Goal: Find specific page/section: Locate a particular part of the current website

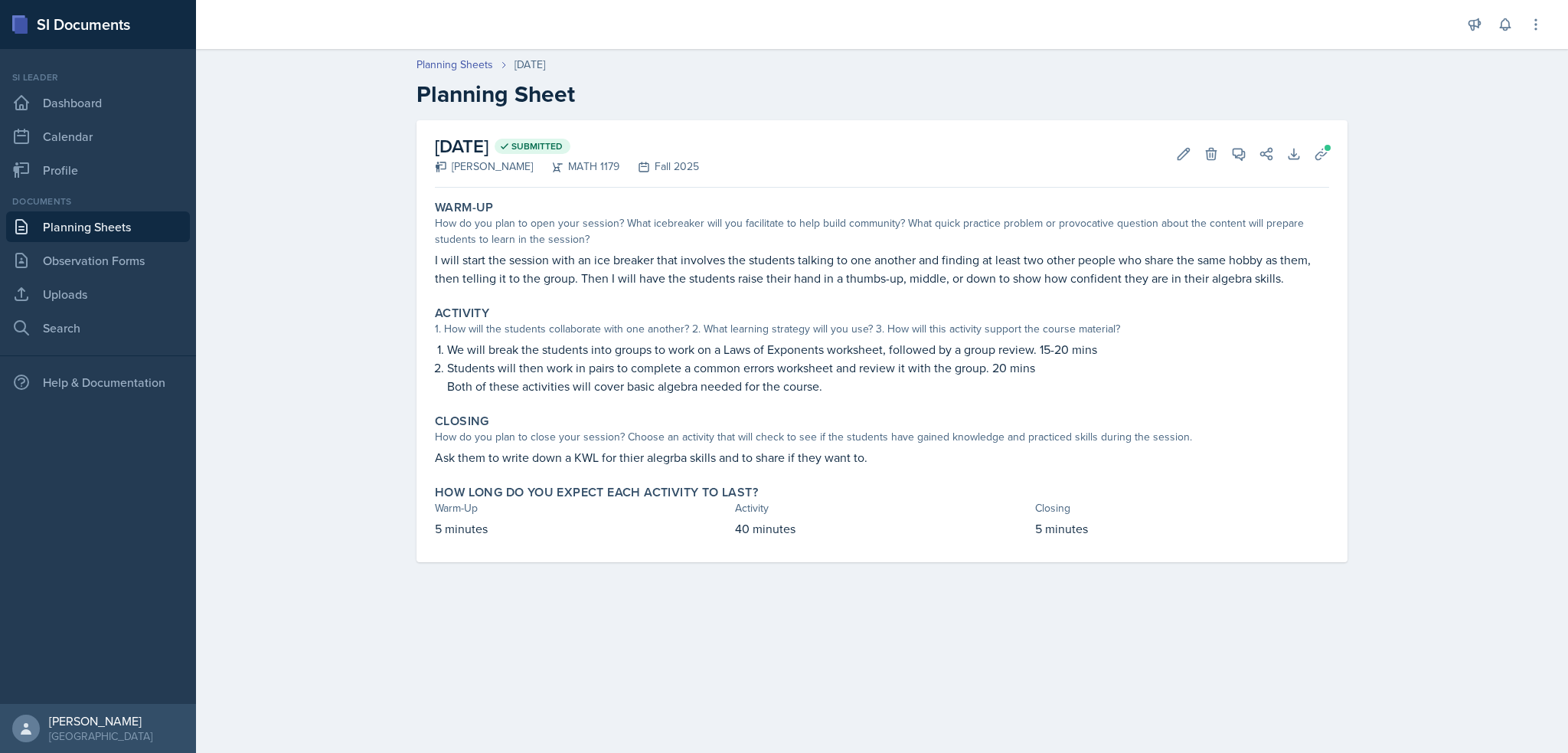
click at [152, 232] on link "Planning Sheets" at bounding box center [98, 226] width 184 height 31
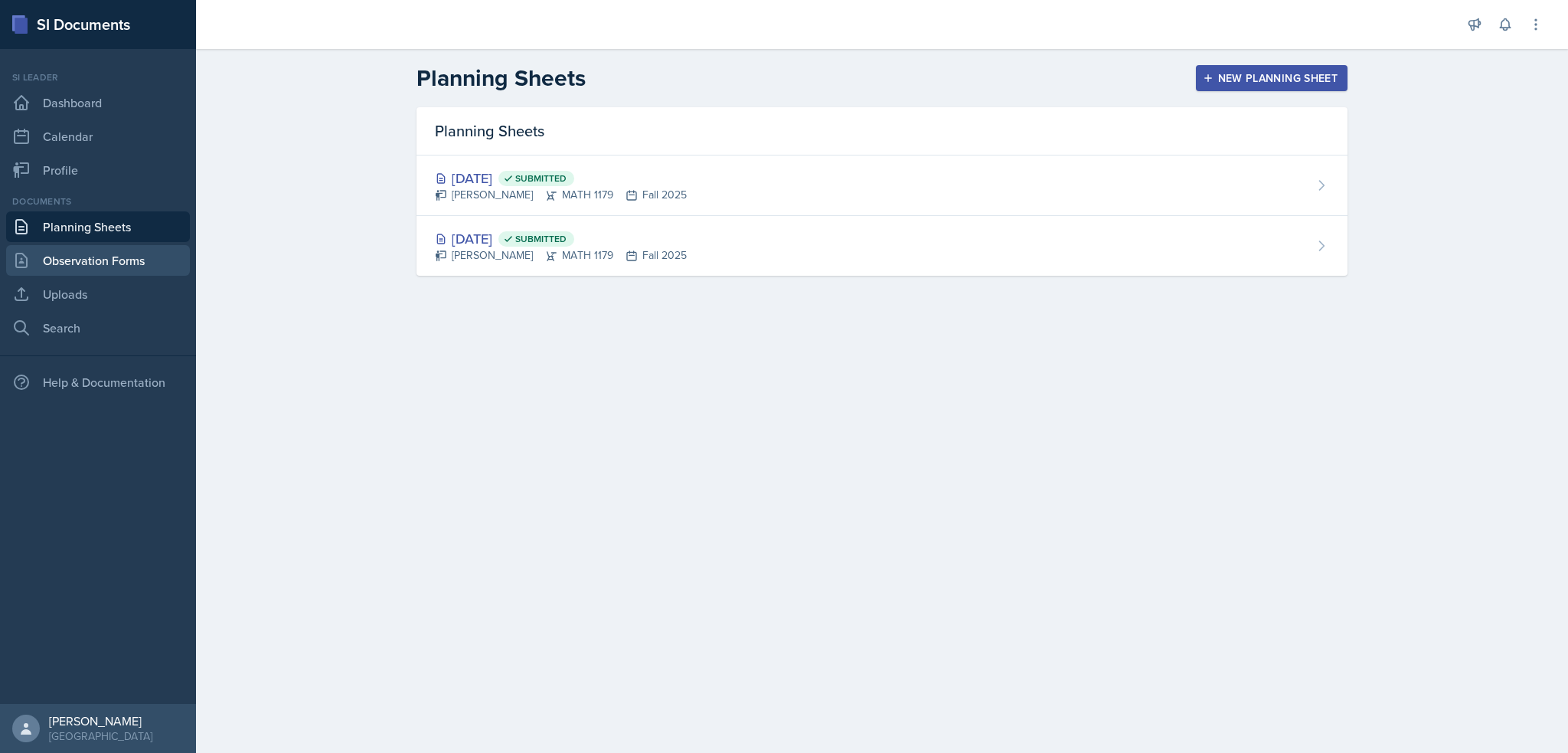
click at [146, 247] on link "Observation Forms" at bounding box center [98, 260] width 184 height 31
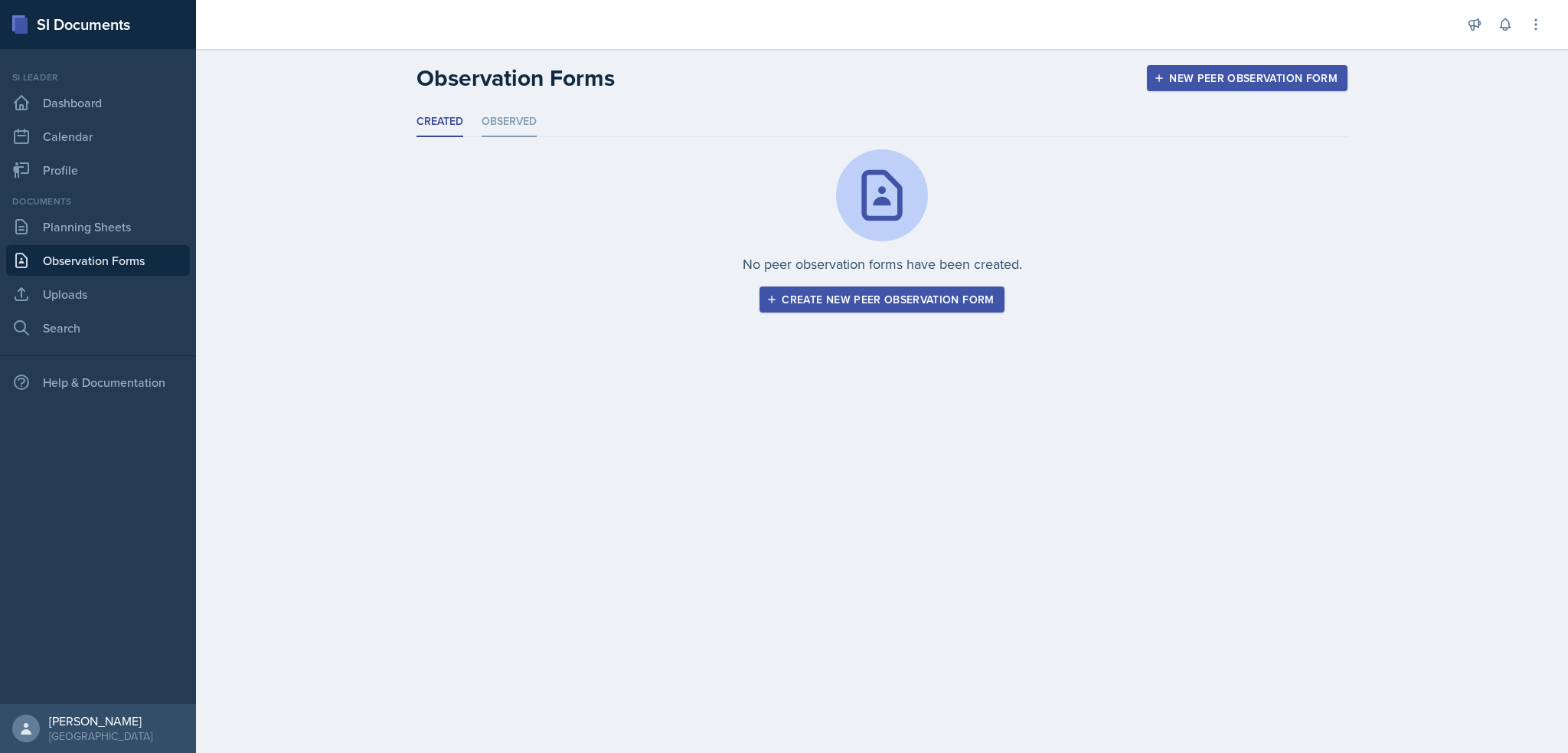
click at [498, 112] on li "Observed" at bounding box center [509, 122] width 55 height 30
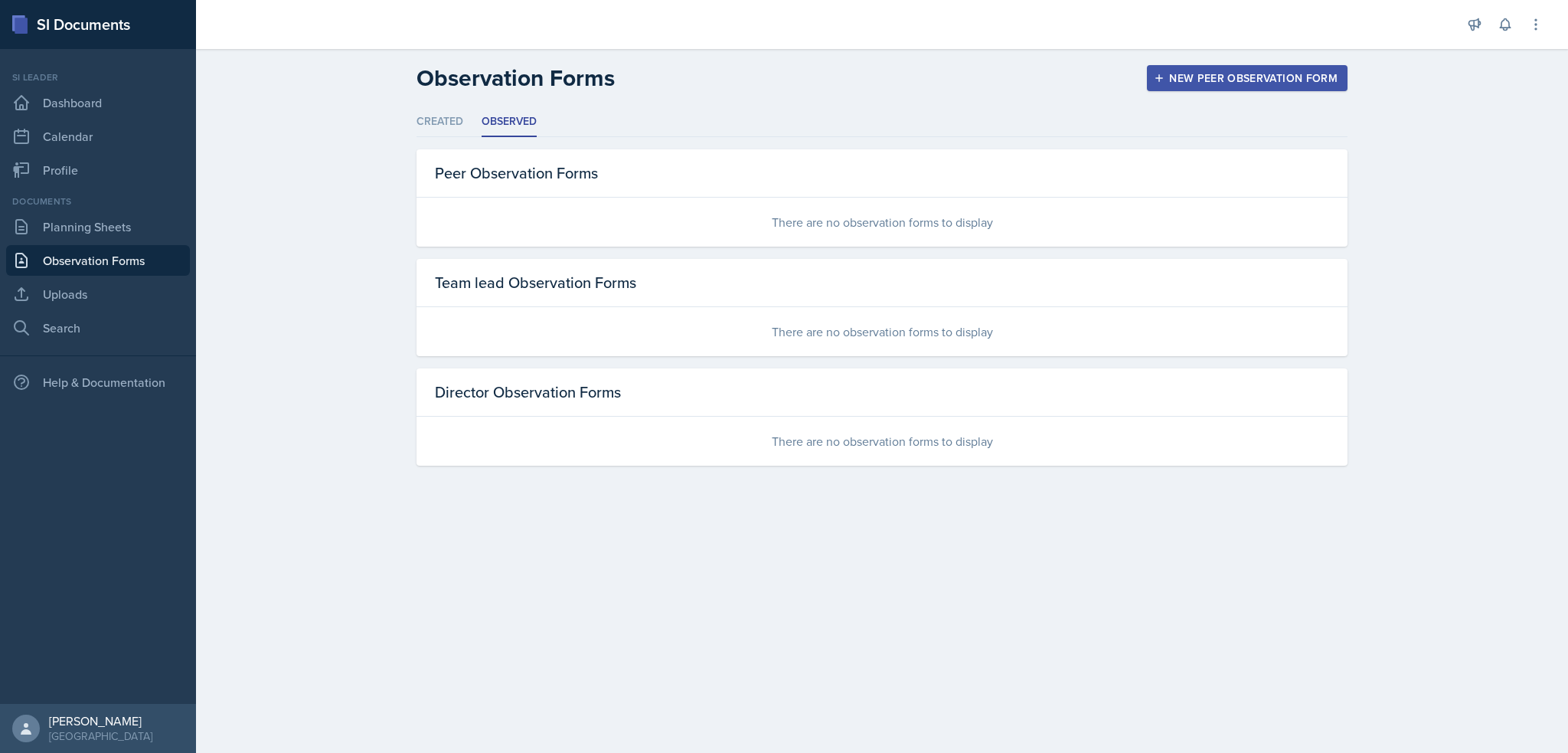
click at [542, 293] on div "Team lead Observation Forms" at bounding box center [882, 283] width 931 height 48
click at [877, 321] on div "There are no observation forms to display" at bounding box center [882, 331] width 931 height 49
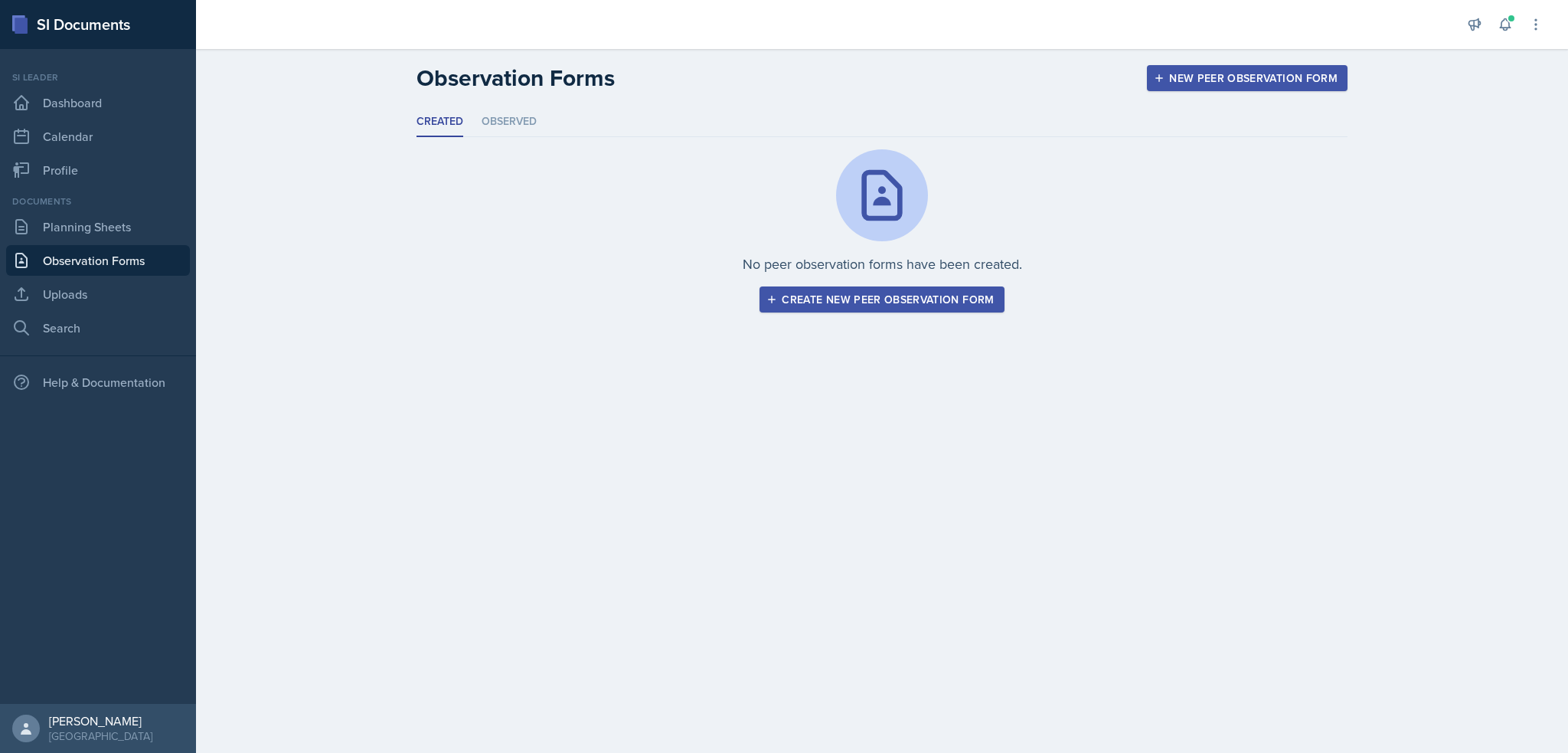
click at [479, 119] on ul "Created Observed" at bounding box center [882, 122] width 931 height 30
click at [506, 119] on li "Observed" at bounding box center [509, 122] width 55 height 30
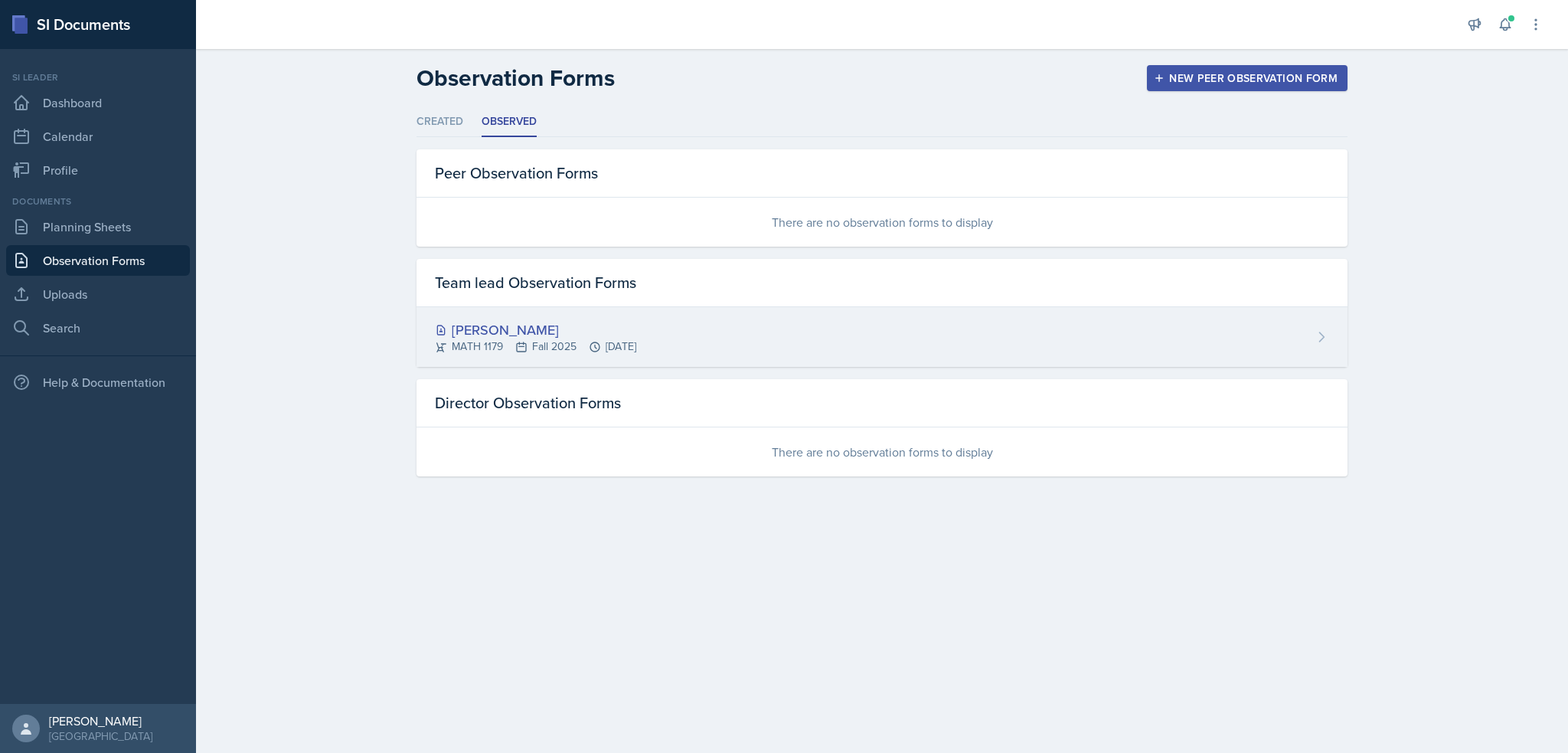
click at [481, 339] on div "MATH 1179 Fall 2025 [DATE]" at bounding box center [535, 346] width 201 height 16
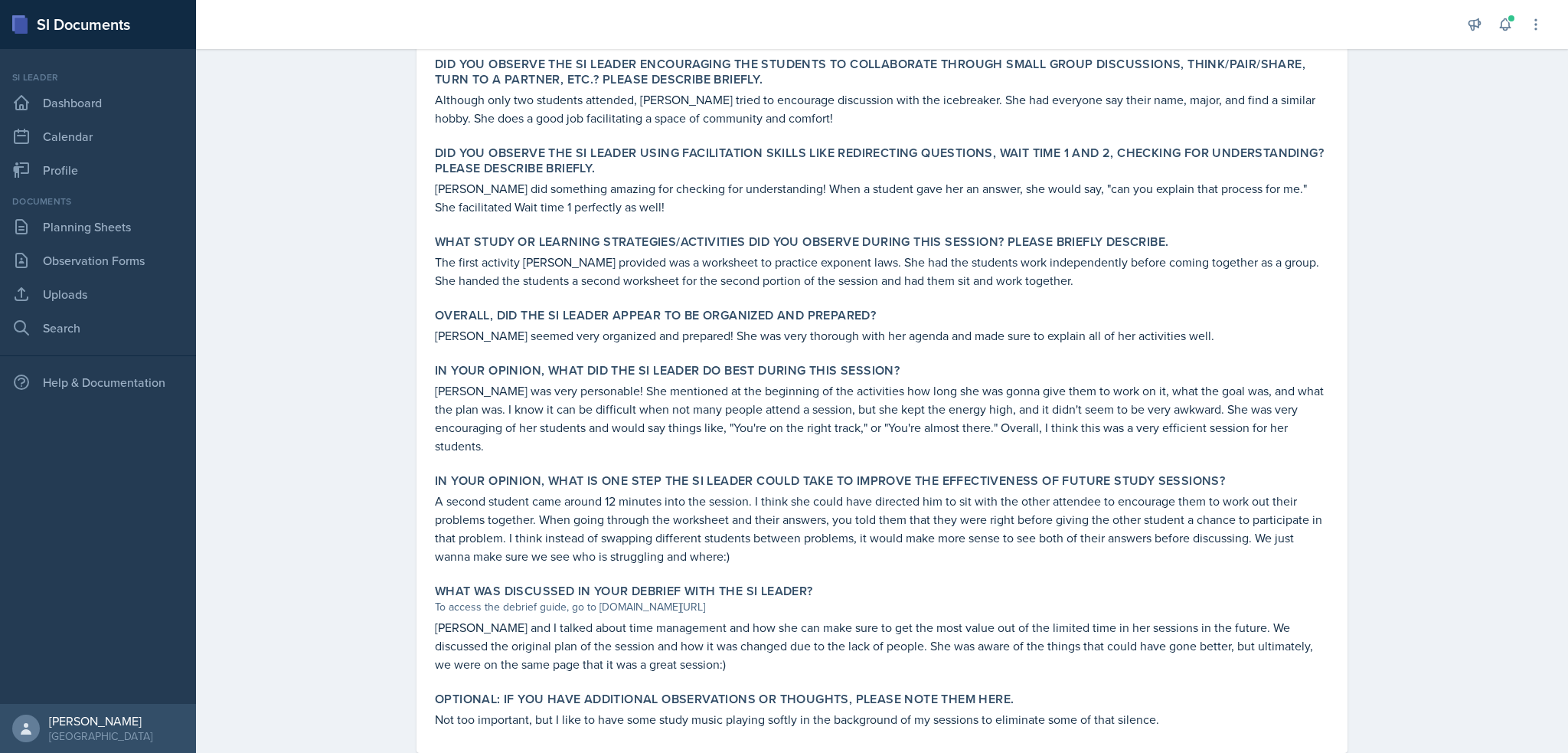
scroll to position [510, 0]
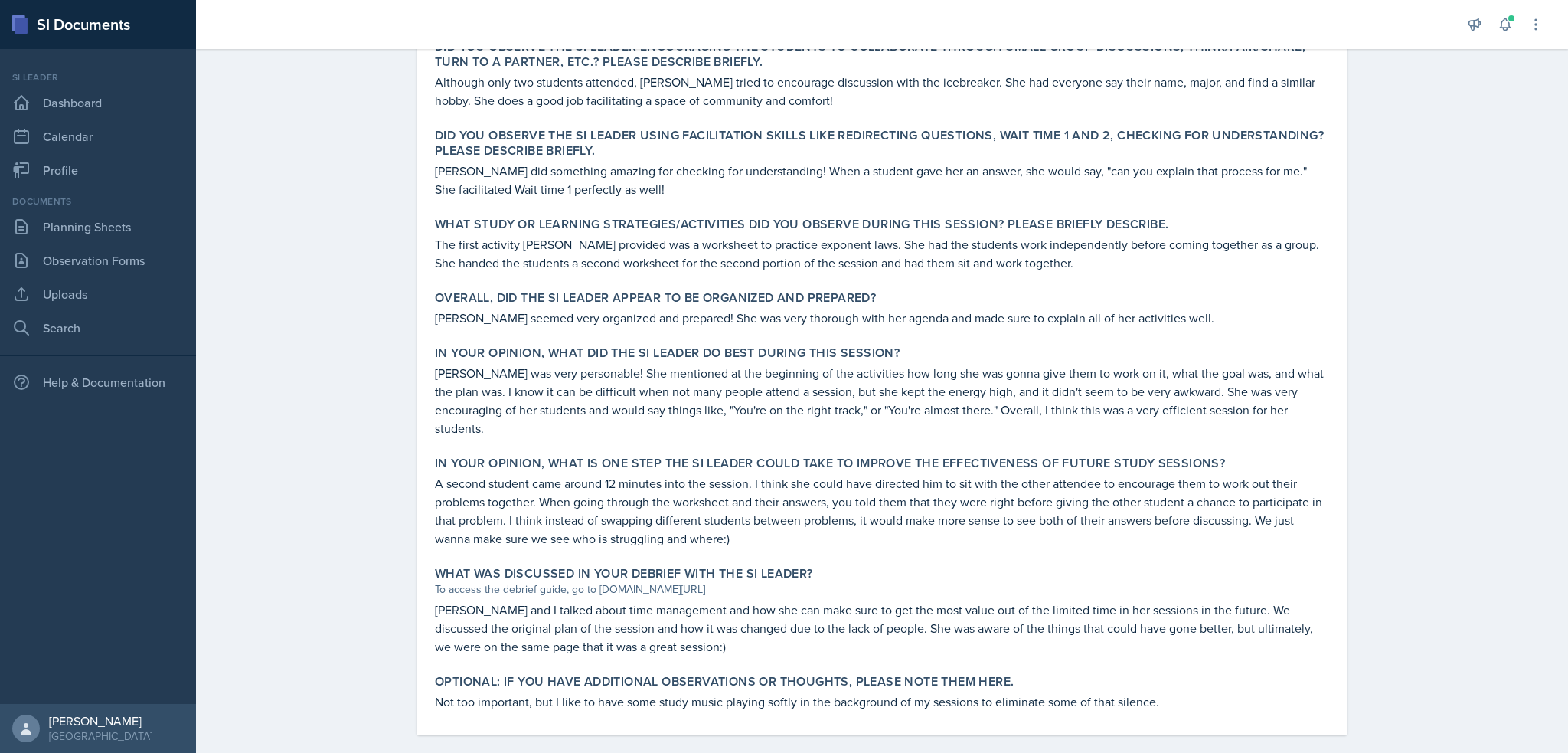
click at [697, 582] on div "To access the debrief guide, go to [DOMAIN_NAME][URL]" at bounding box center [882, 589] width 895 height 16
click at [1543, 680] on div "Observation Forms [PERSON_NAME] Team lead Observation Form [PERSON_NAME] Submit…" at bounding box center [882, 151] width 1373 height 1241
